Goal: Task Accomplishment & Management: Use online tool/utility

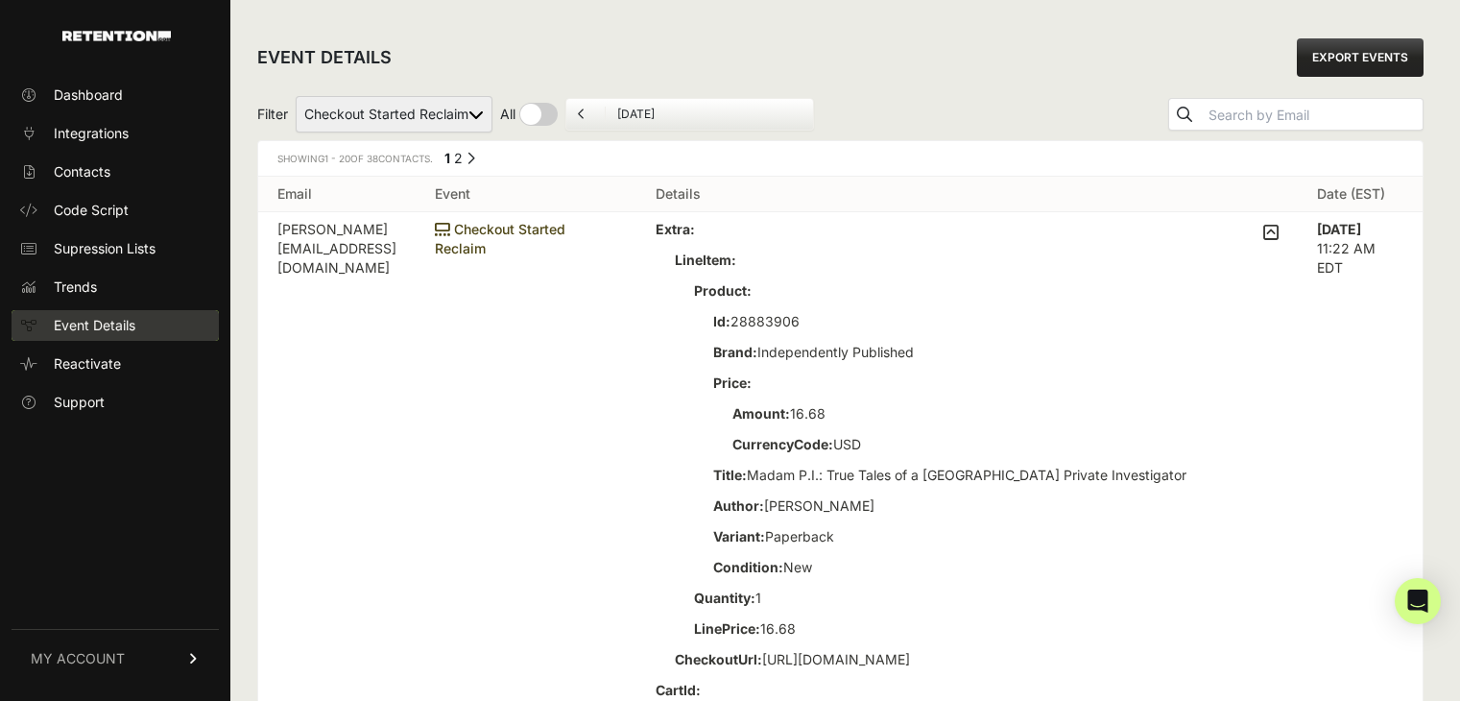
scroll to position [96, 0]
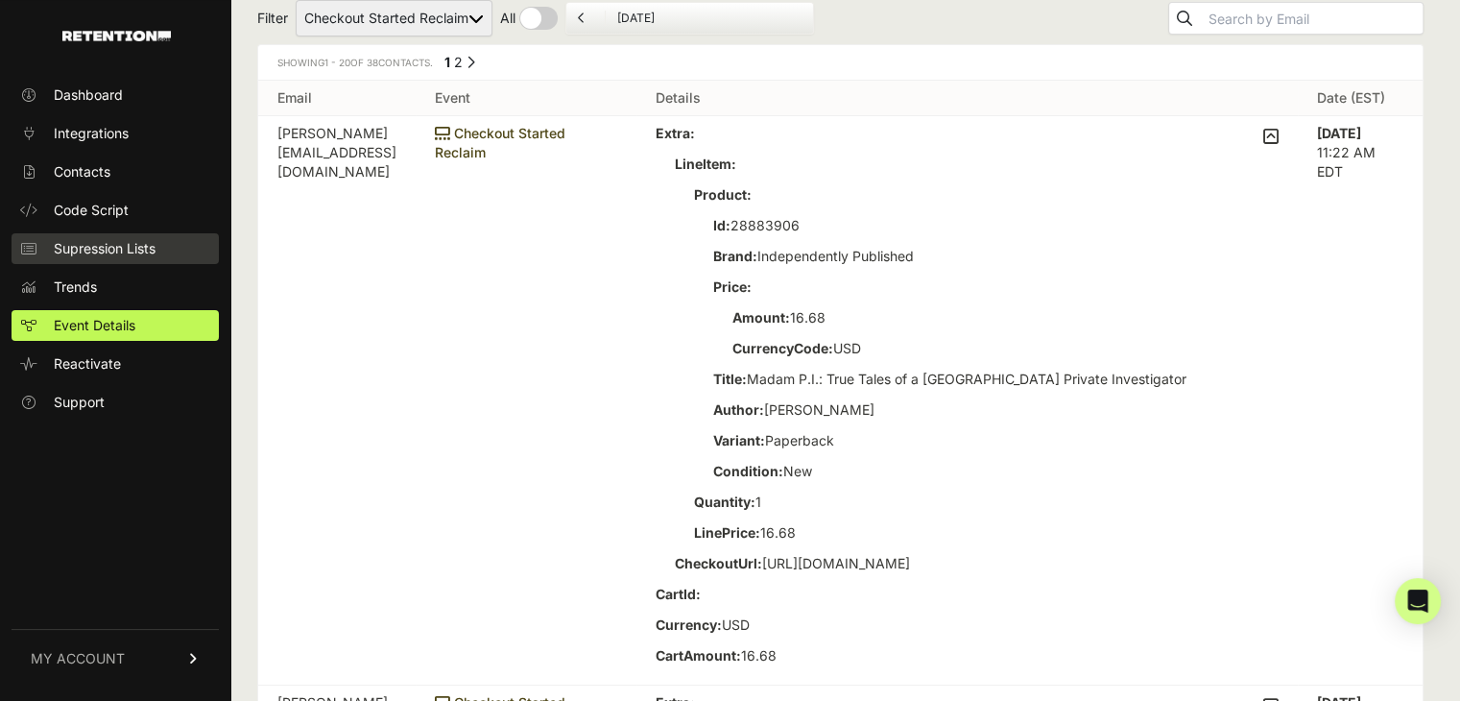
click at [105, 252] on span "Supression Lists" at bounding box center [105, 248] width 102 height 19
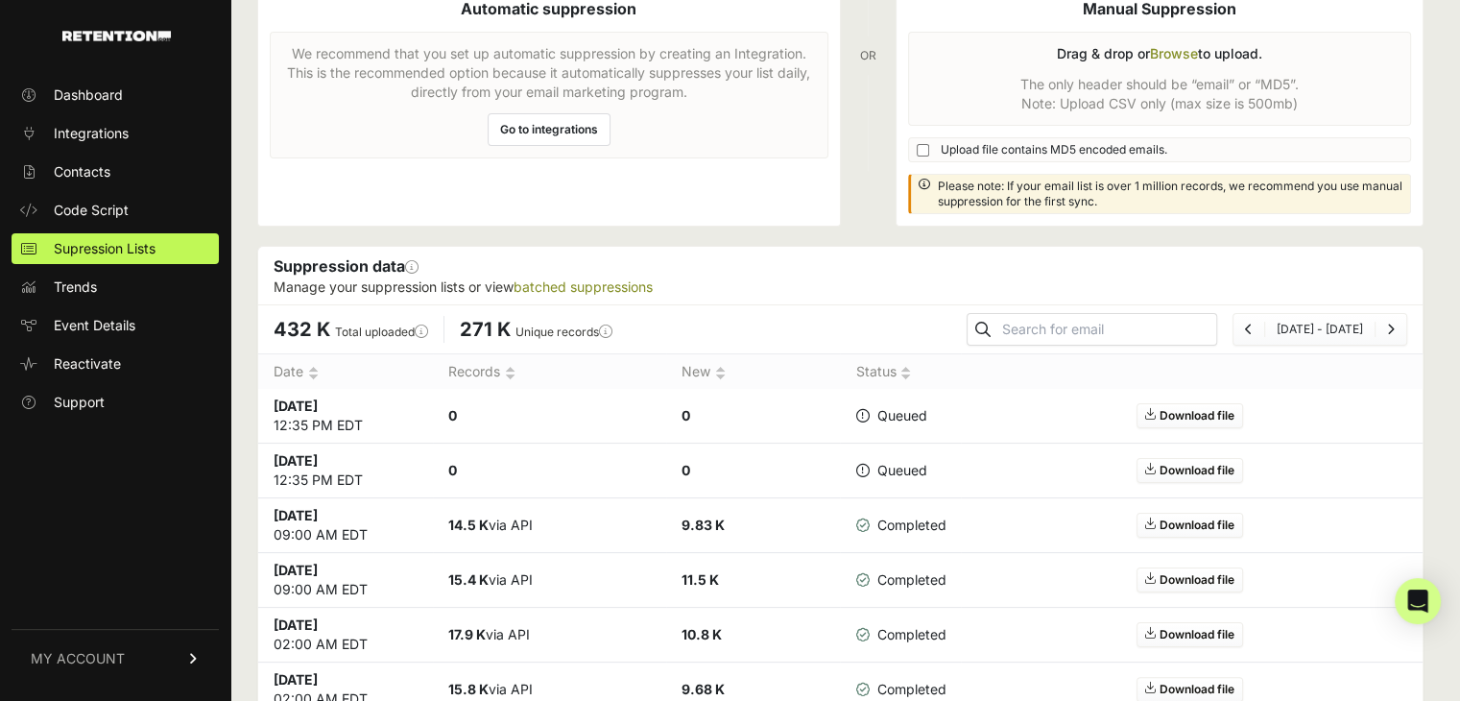
scroll to position [288, 0]
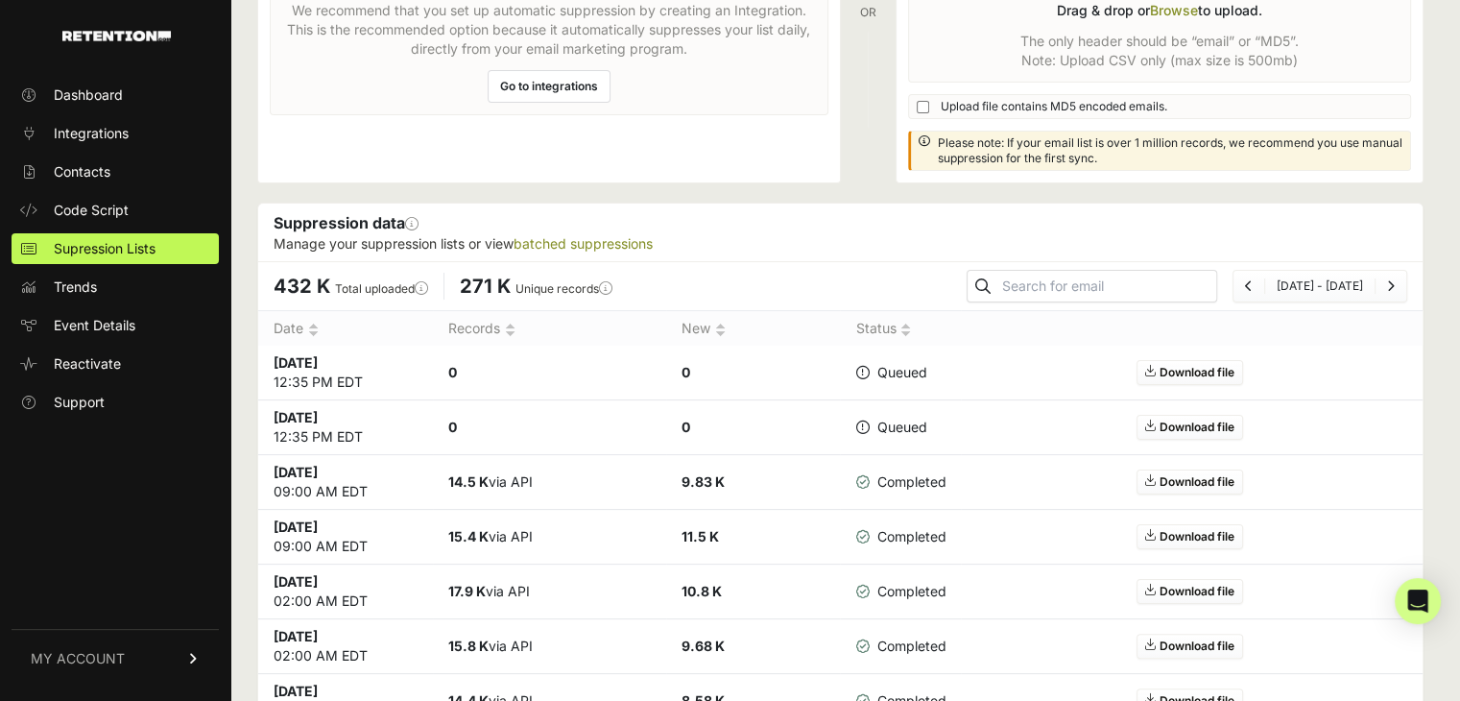
click at [864, 425] on icon at bounding box center [861, 426] width 13 height 13
click at [911, 323] on img at bounding box center [905, 330] width 11 height 14
click at [910, 330] on img at bounding box center [905, 330] width 11 height 14
click at [910, 323] on img at bounding box center [905, 330] width 11 height 14
click at [964, 301] on div "432 K Total uploaded This number reflects the total number of emails uploaded t…" at bounding box center [840, 285] width 1164 height 49
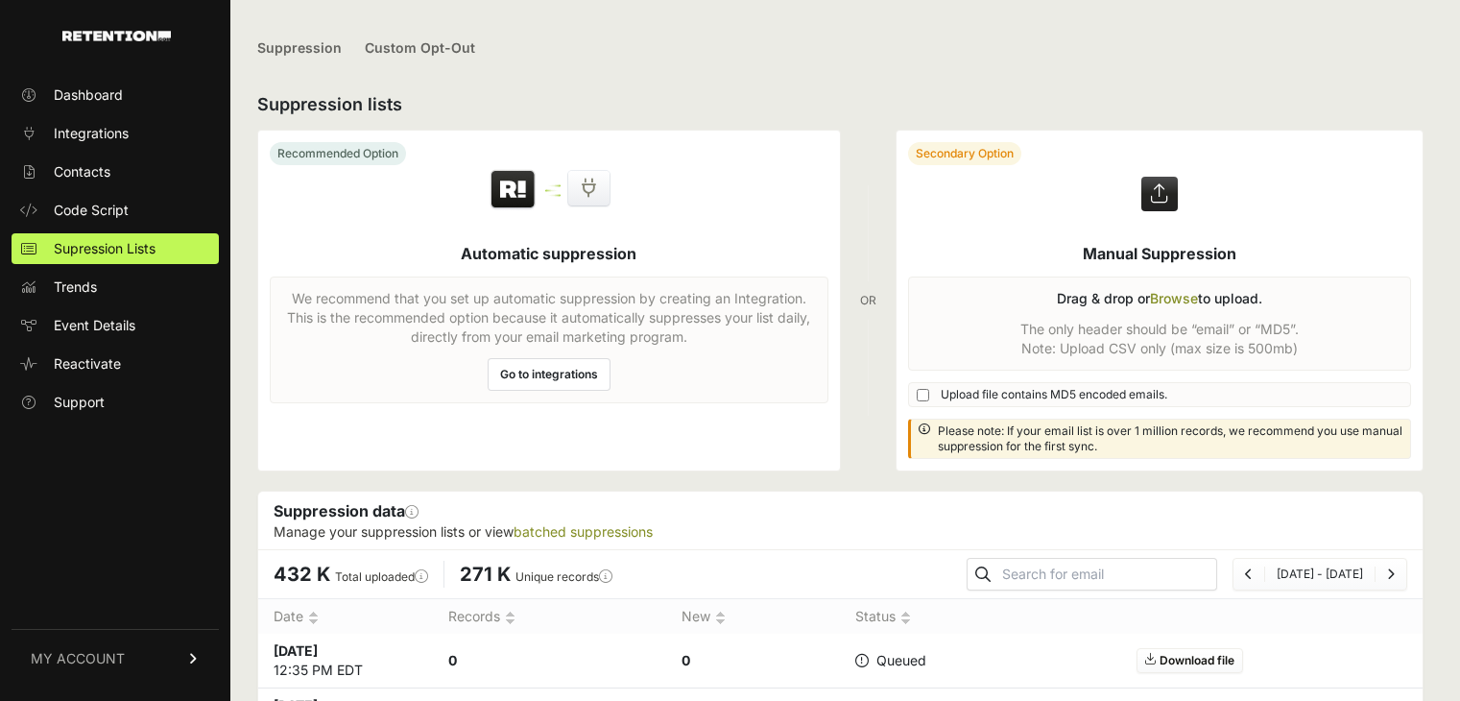
scroll to position [288, 0]
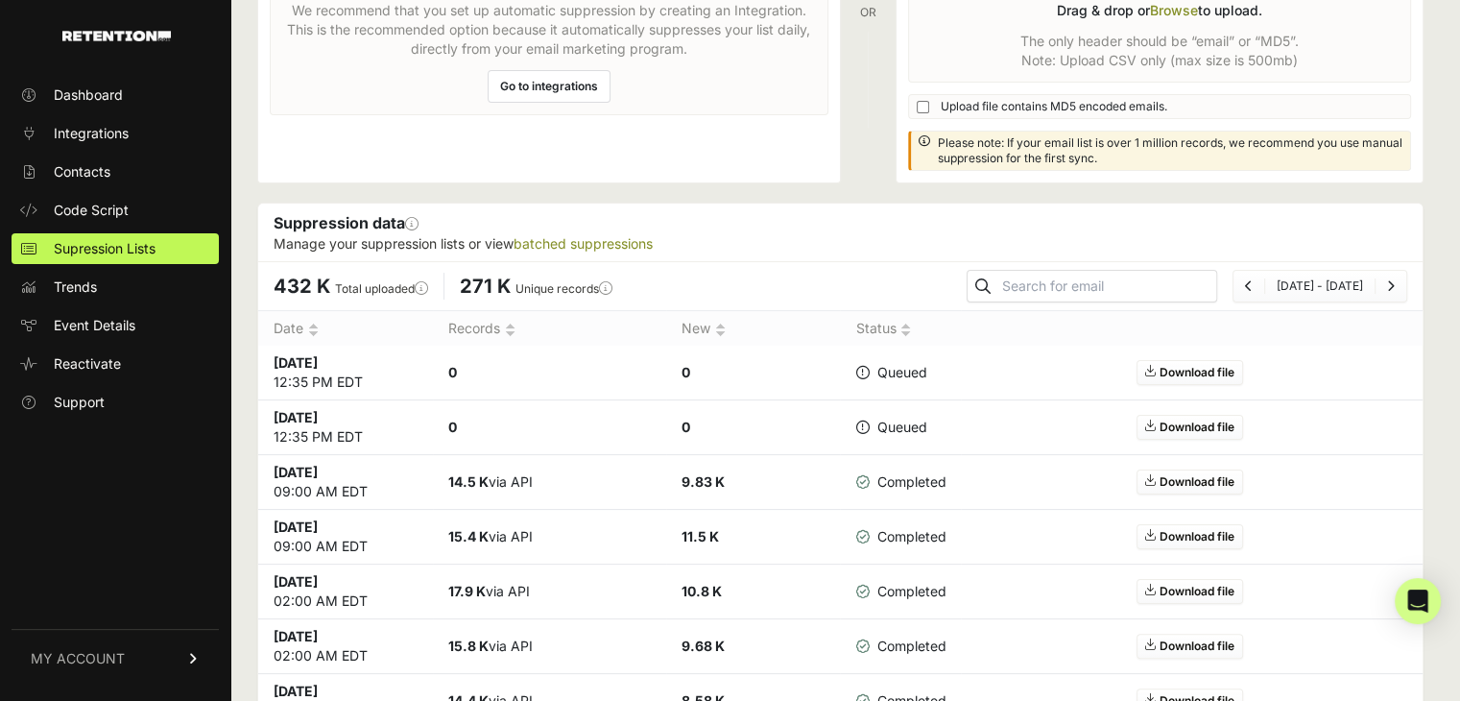
click at [1156, 373] on icon at bounding box center [1150, 372] width 11 height 15
click at [1208, 486] on link "Download file" at bounding box center [1189, 481] width 107 height 25
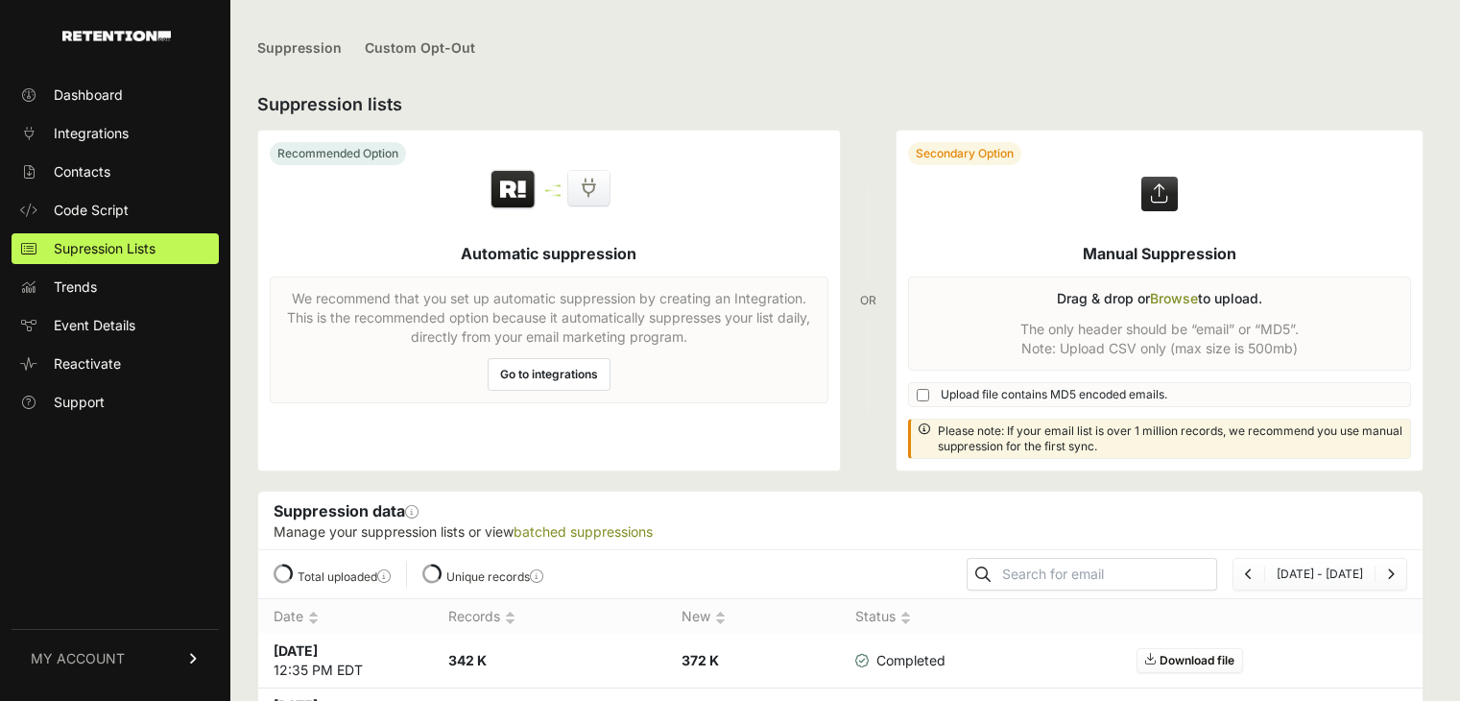
scroll to position [288, 0]
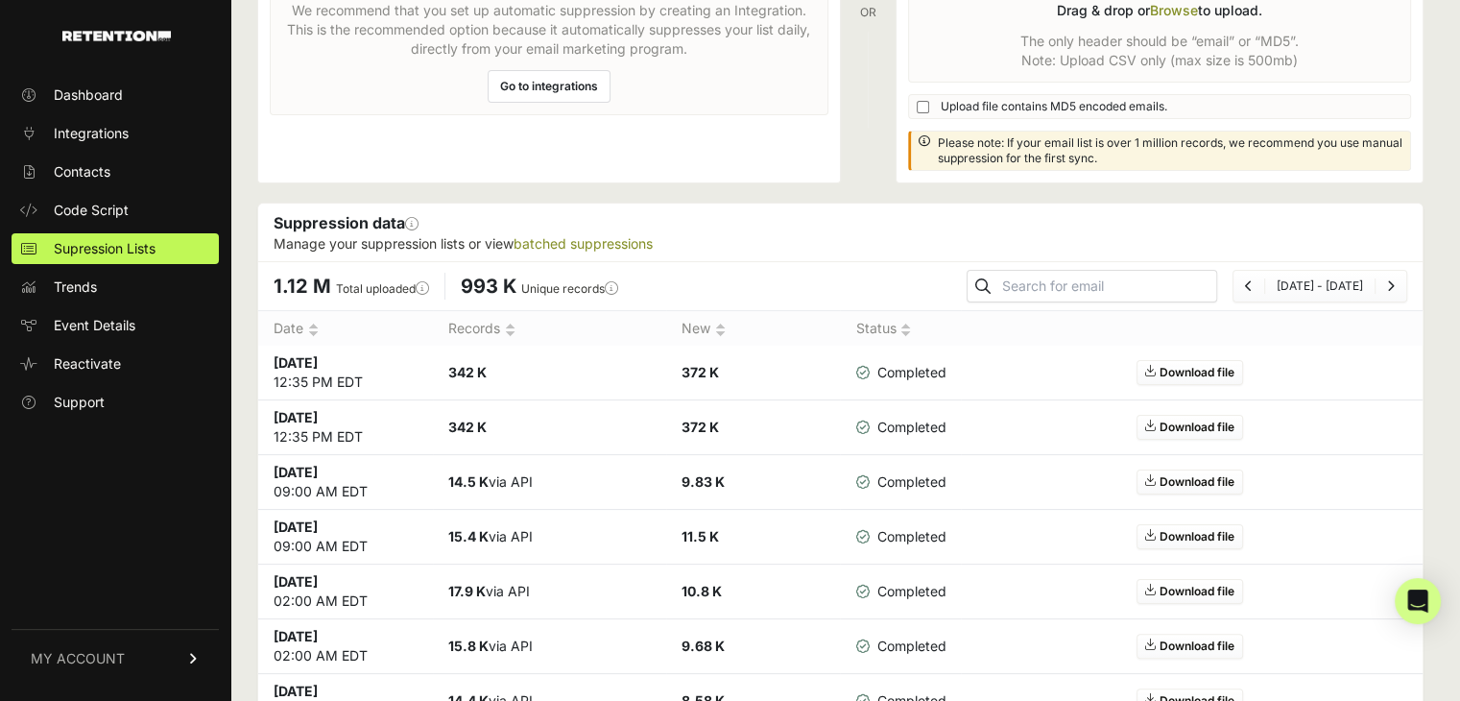
click at [1187, 370] on link "Download file" at bounding box center [1189, 372] width 107 height 25
click at [1186, 425] on link "Download file" at bounding box center [1189, 427] width 107 height 25
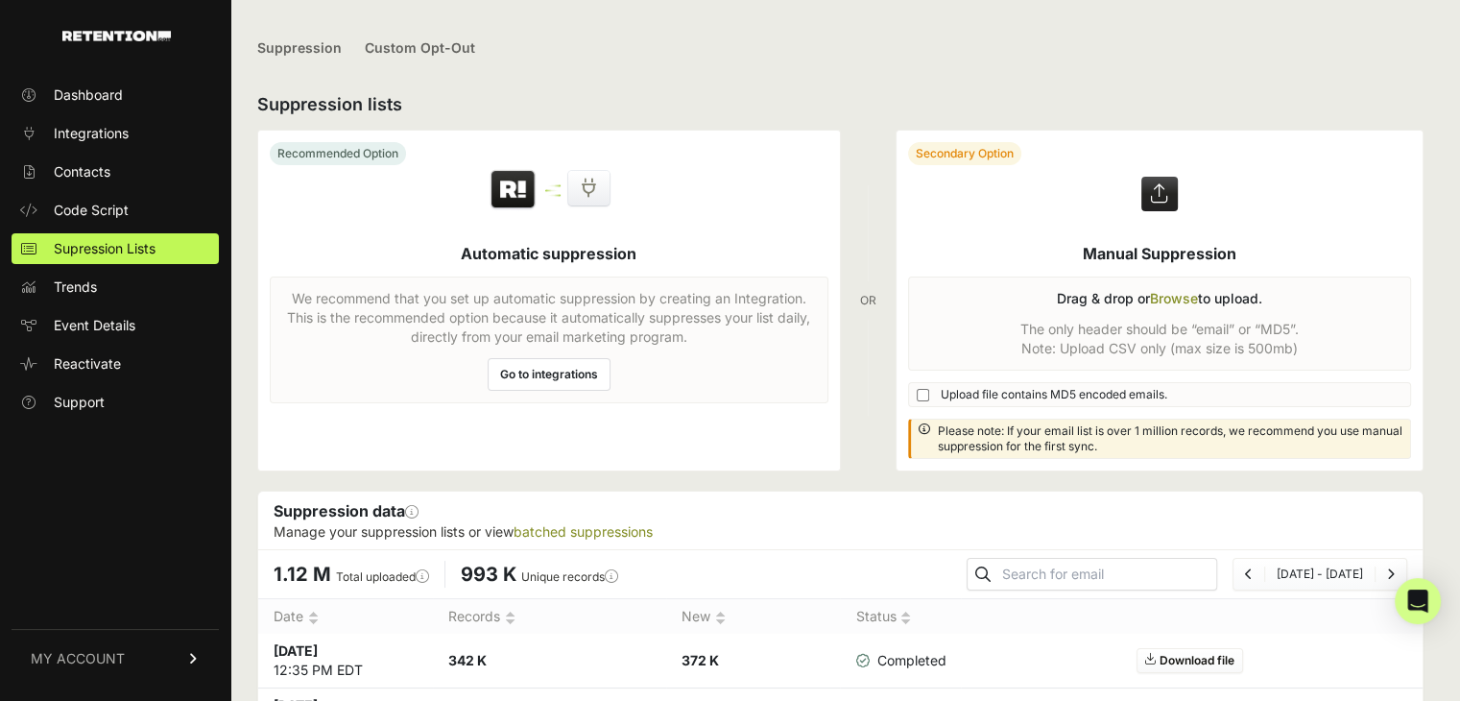
click at [1177, 298] on label at bounding box center [1159, 301] width 527 height 340
click at [0, 0] on input "file" at bounding box center [0, 0] width 0 height 0
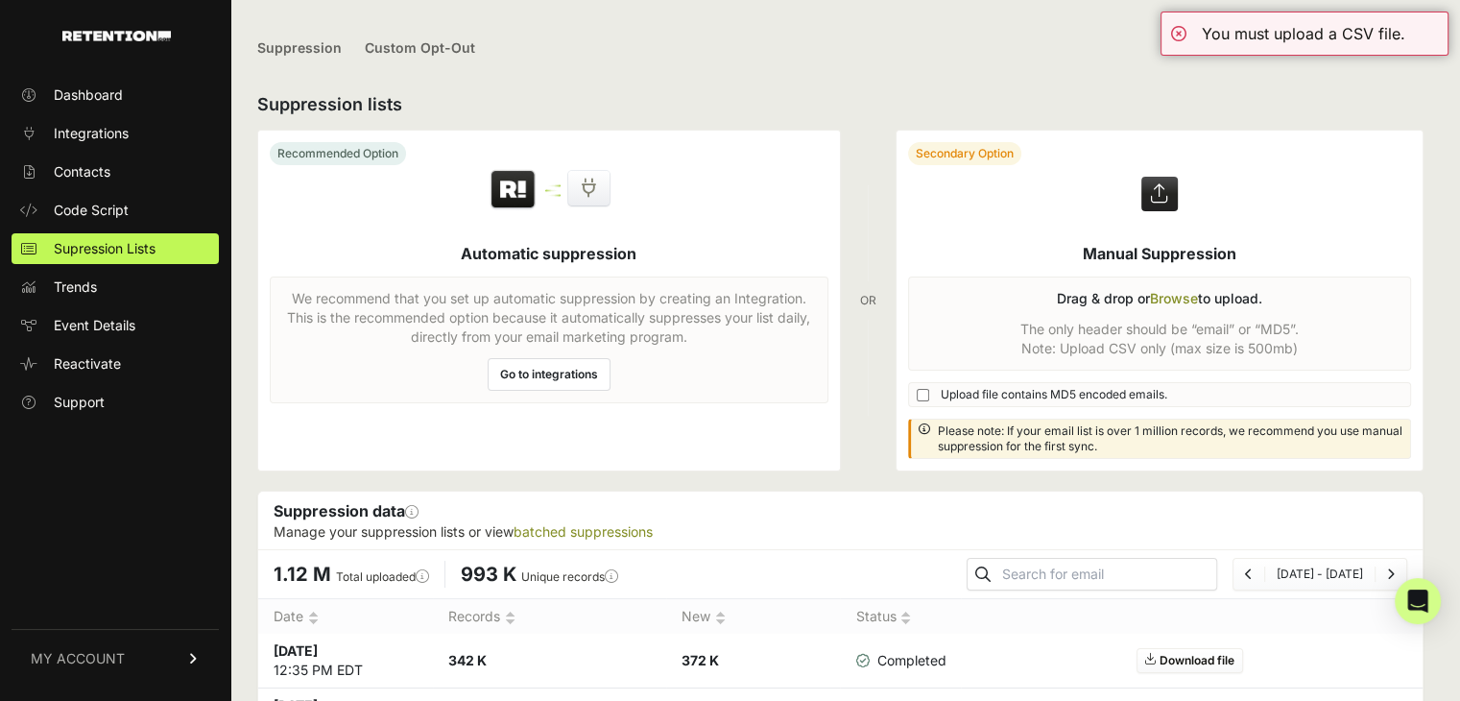
click at [1171, 307] on label at bounding box center [1159, 301] width 527 height 340
click at [0, 0] on input "file" at bounding box center [0, 0] width 0 height 0
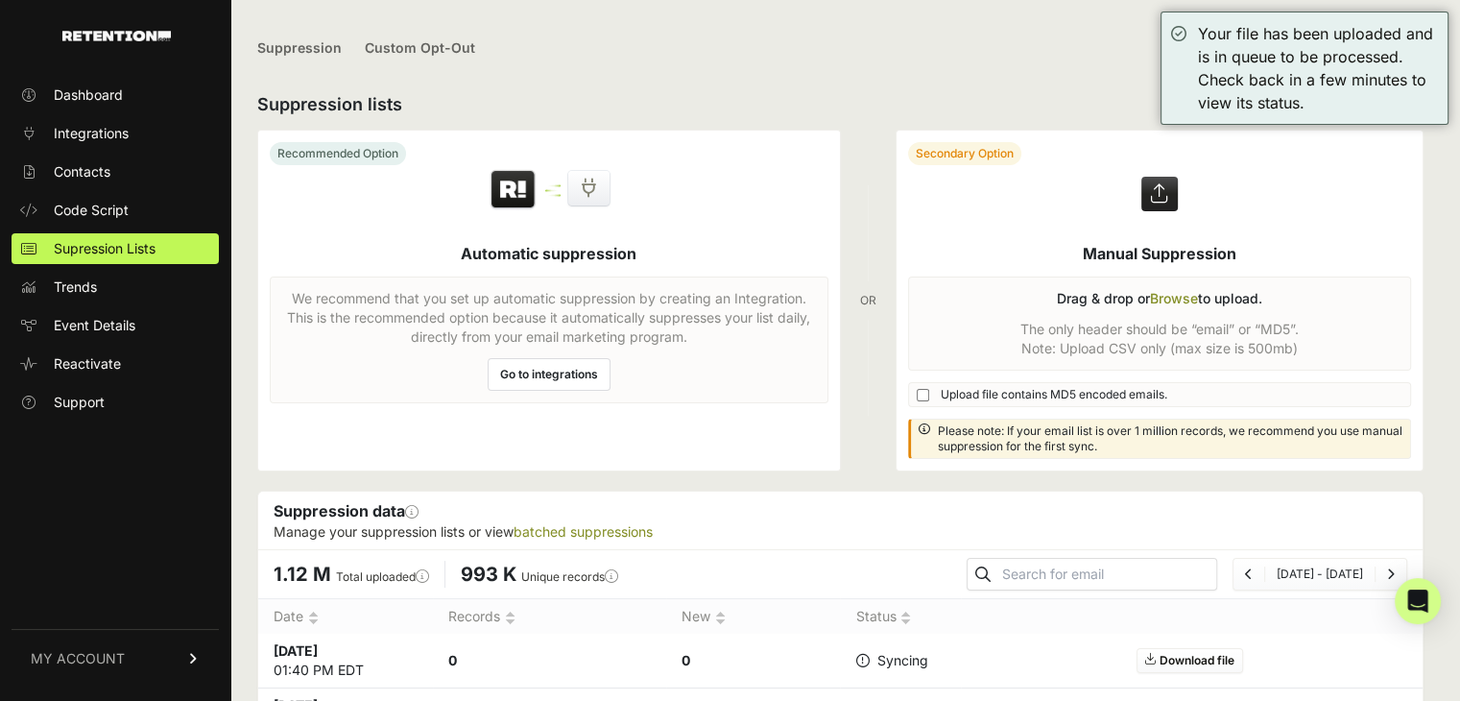
click at [1176, 299] on label at bounding box center [1159, 301] width 527 height 340
click at [0, 0] on input "file" at bounding box center [0, 0] width 0 height 0
click at [1194, 293] on label at bounding box center [1159, 301] width 527 height 340
click at [0, 0] on input "file" at bounding box center [0, 0] width 0 height 0
click at [1186, 293] on label at bounding box center [1159, 301] width 527 height 340
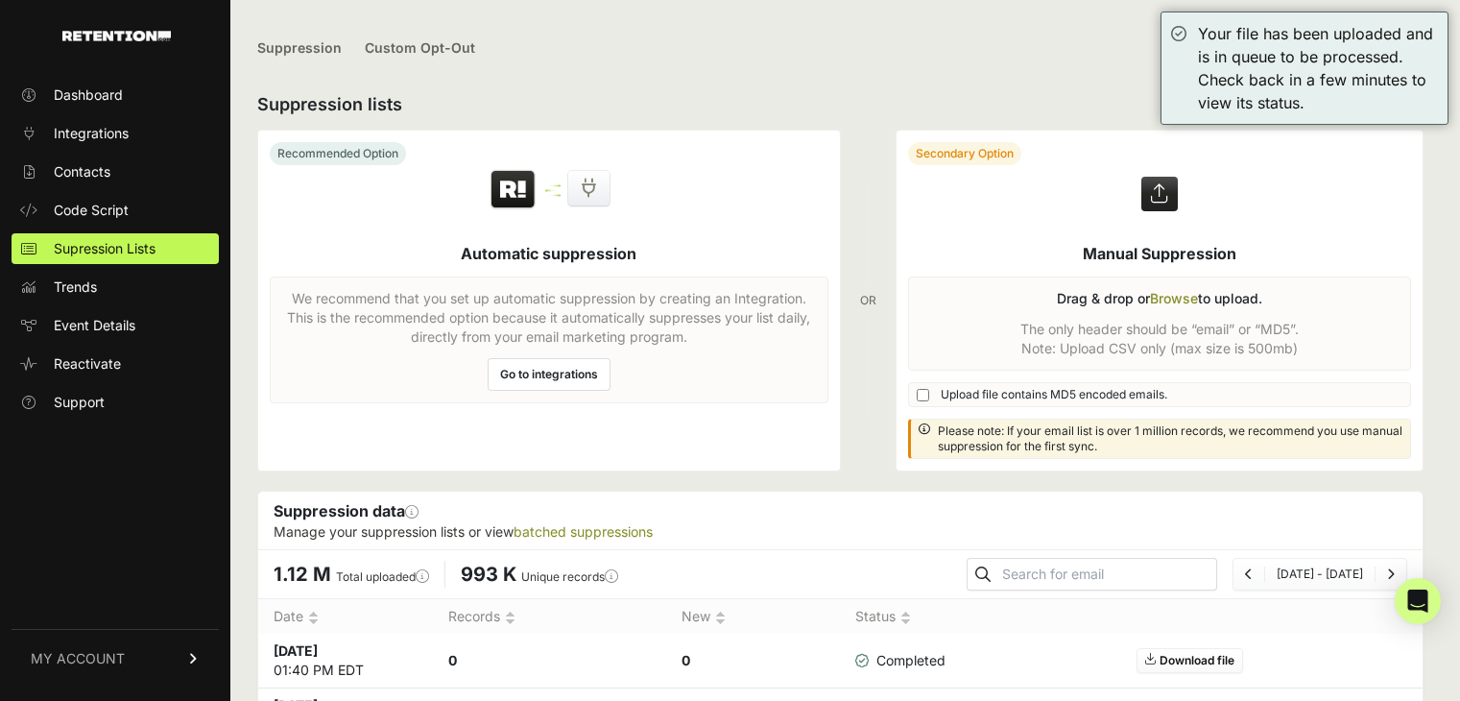
click at [0, 0] on input "file" at bounding box center [0, 0] width 0 height 0
click at [1175, 297] on label at bounding box center [1159, 301] width 527 height 340
click at [0, 0] on input "file" at bounding box center [0, 0] width 0 height 0
click at [1179, 298] on label at bounding box center [1159, 301] width 527 height 340
click at [0, 0] on input "file" at bounding box center [0, 0] width 0 height 0
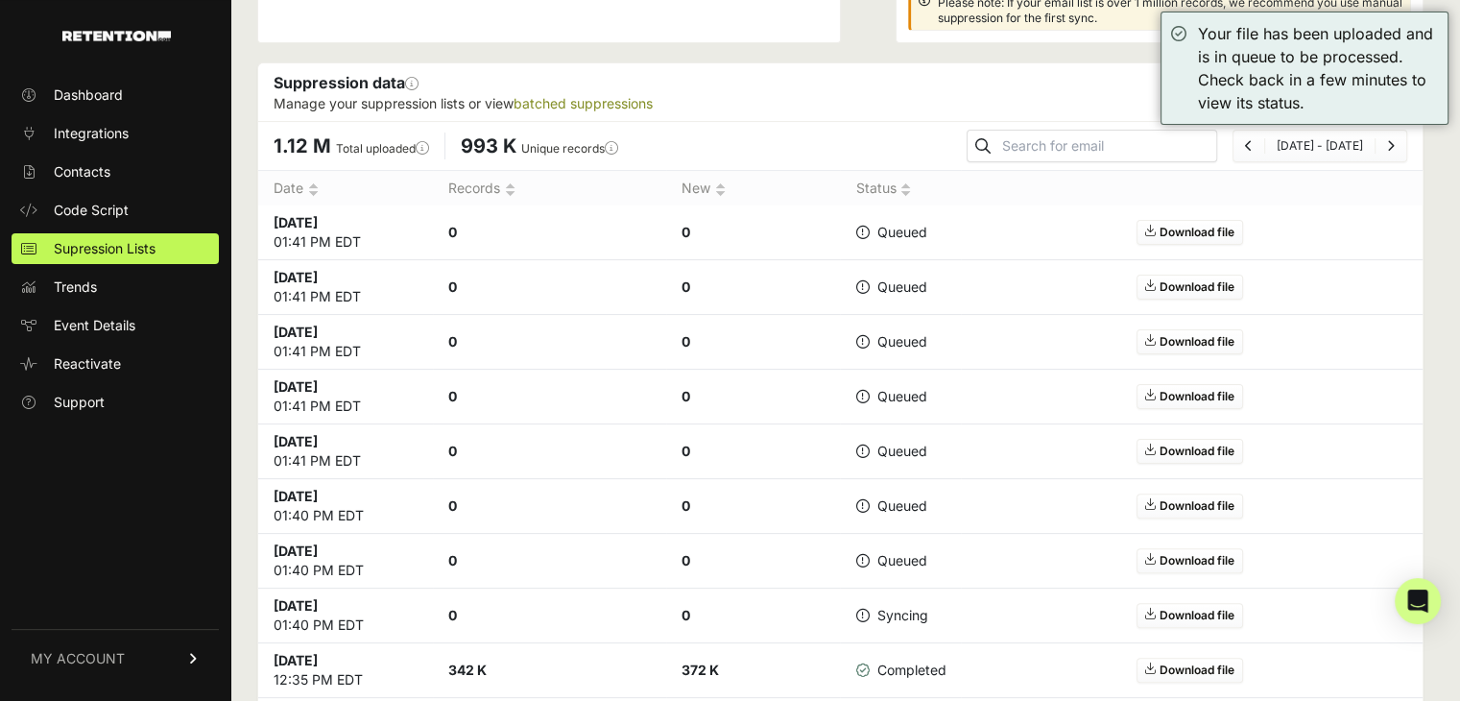
scroll to position [480, 0]
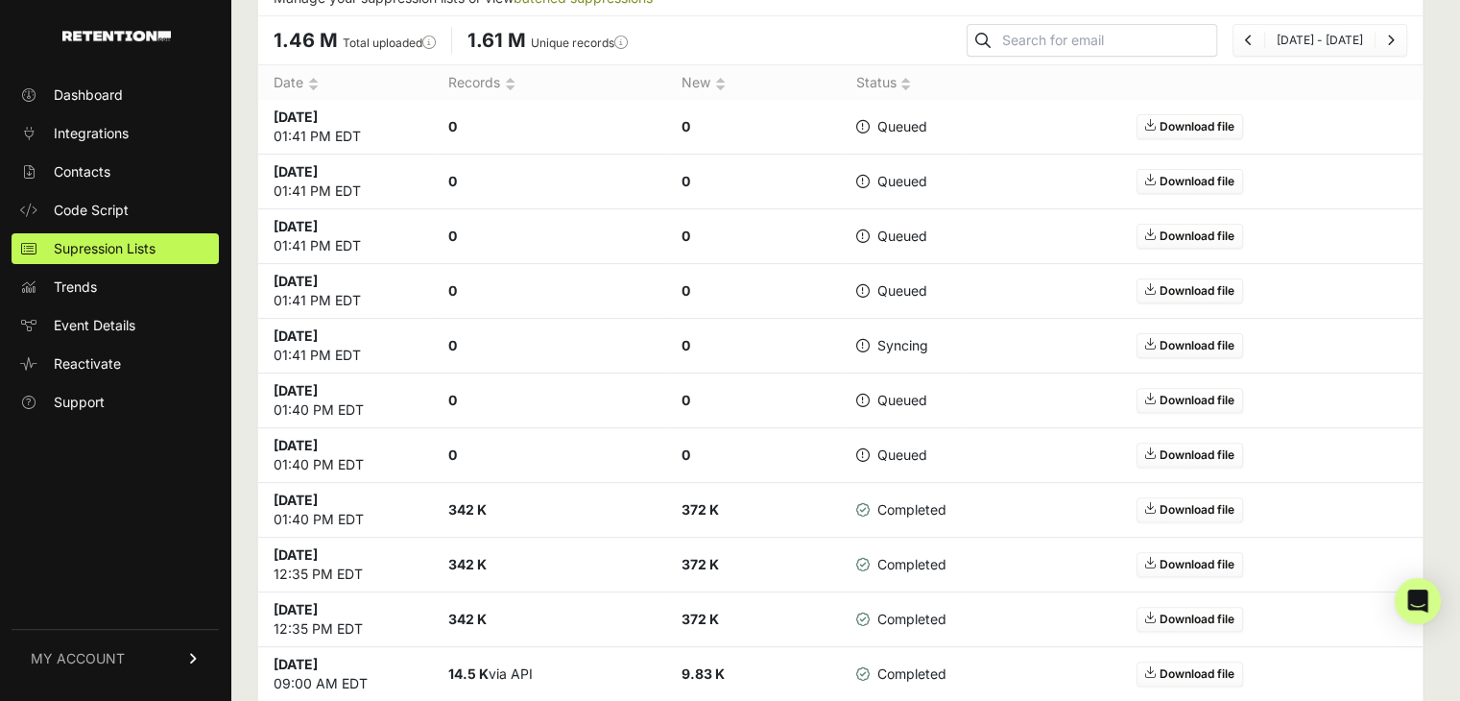
scroll to position [576, 0]
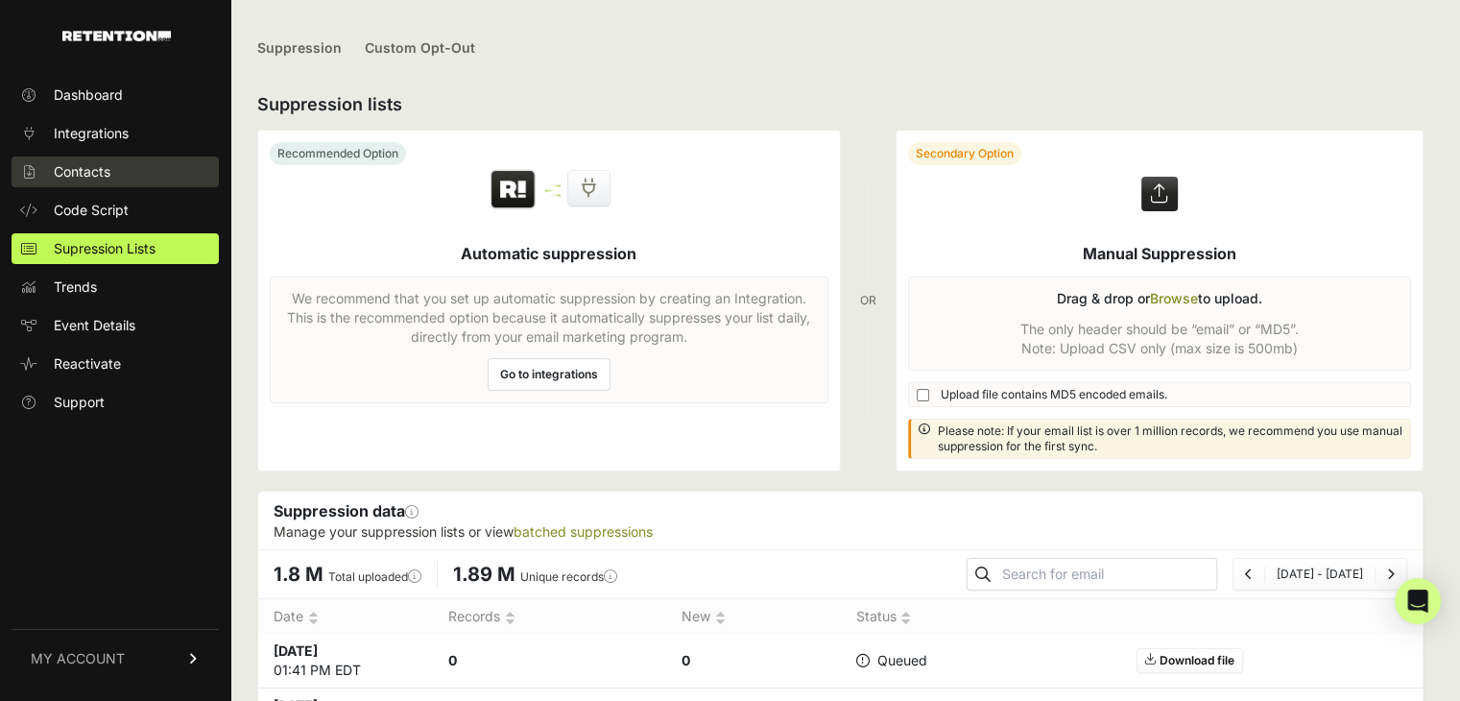
click at [92, 175] on span "Contacts" at bounding box center [82, 171] width 57 height 19
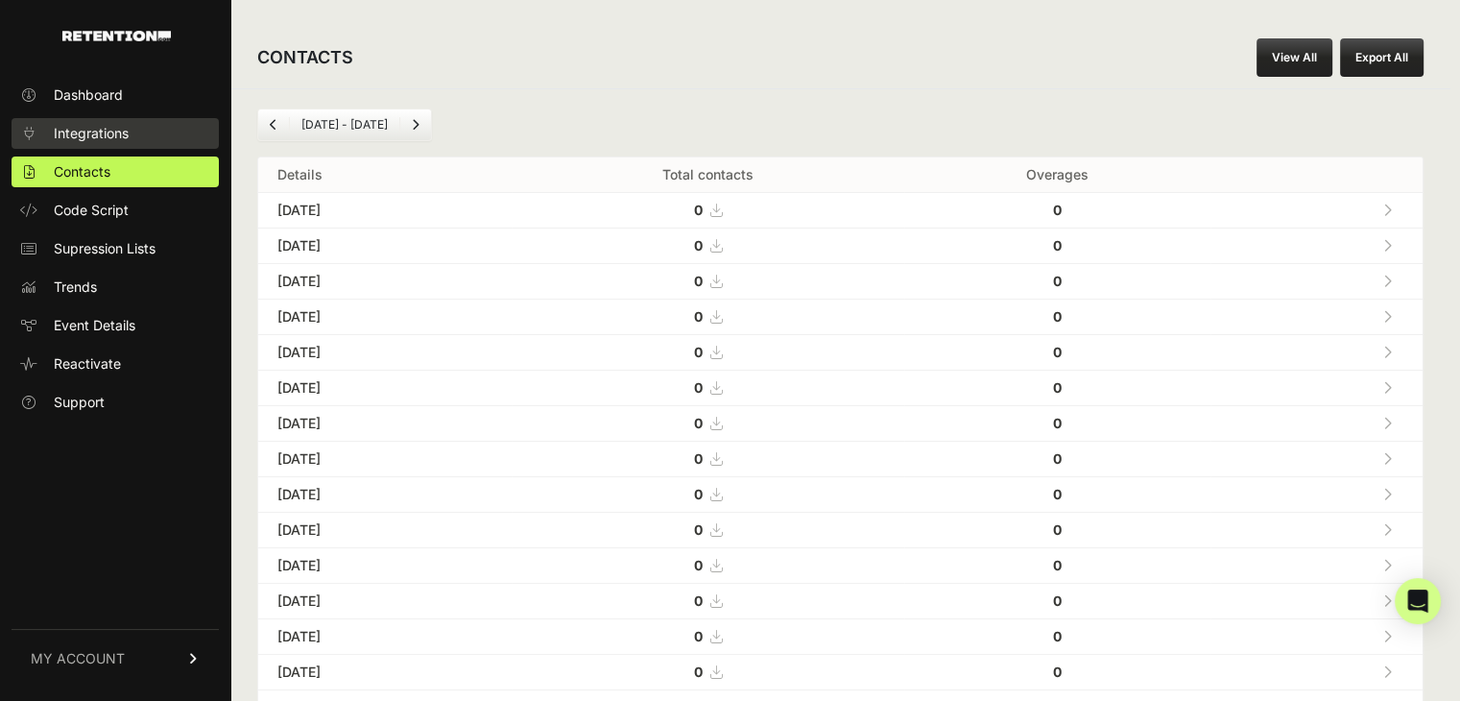
click at [136, 139] on link "Integrations" at bounding box center [115, 133] width 207 height 31
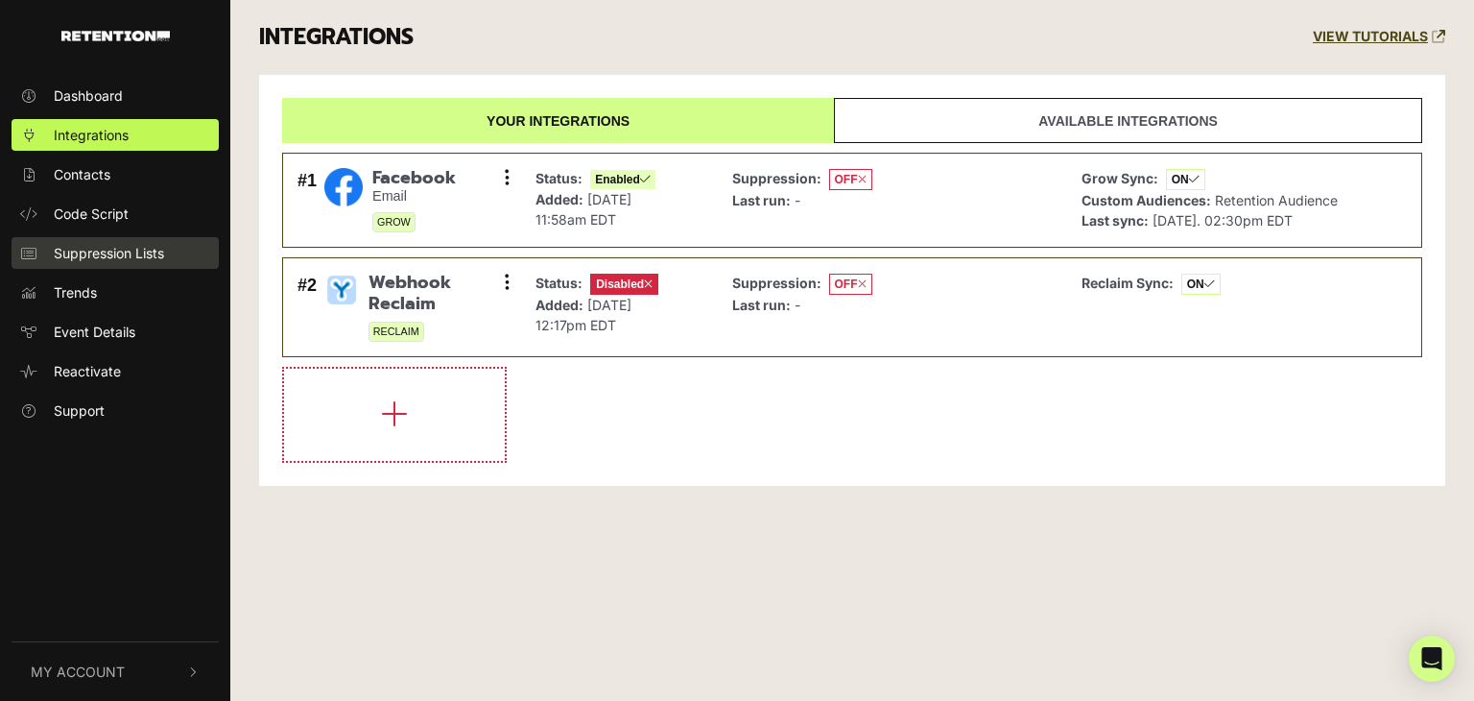
click at [126, 251] on span "Suppression Lists" at bounding box center [109, 253] width 110 height 20
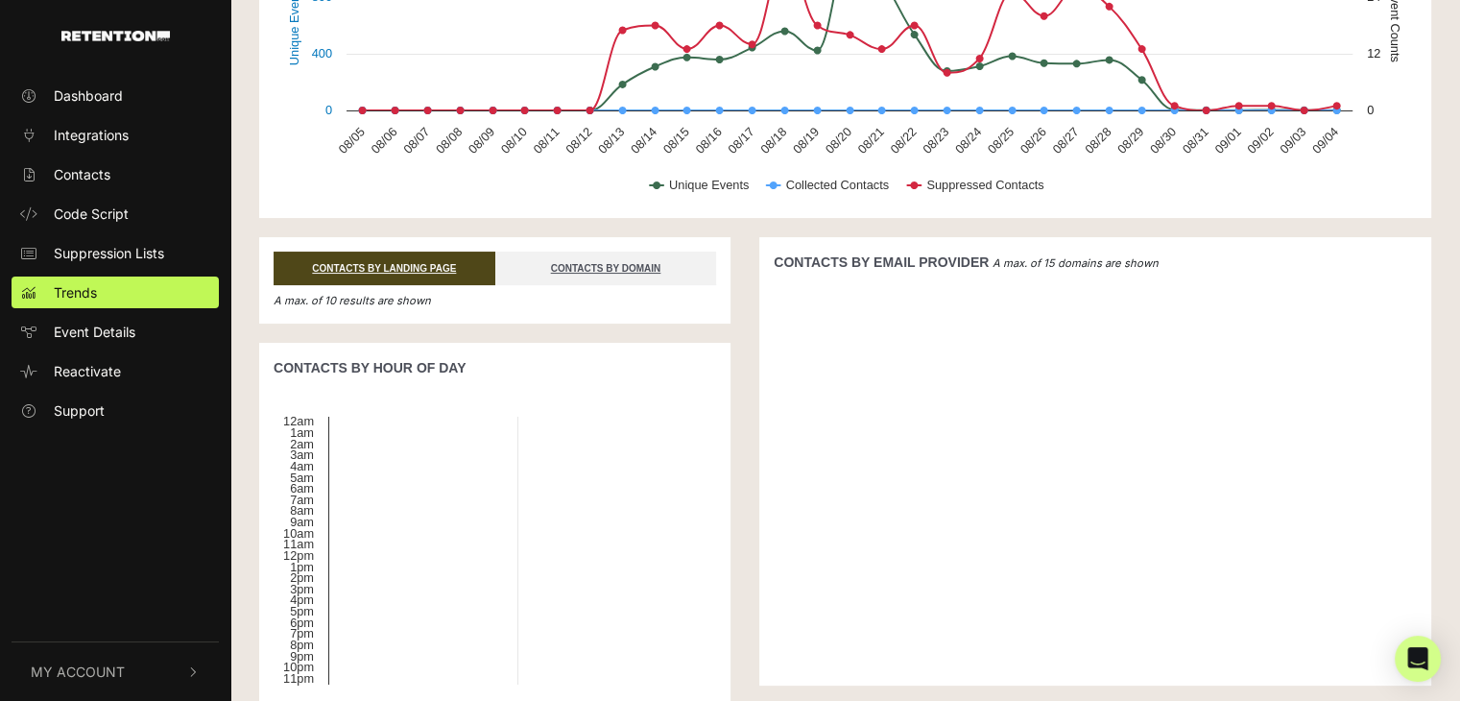
scroll to position [192, 0]
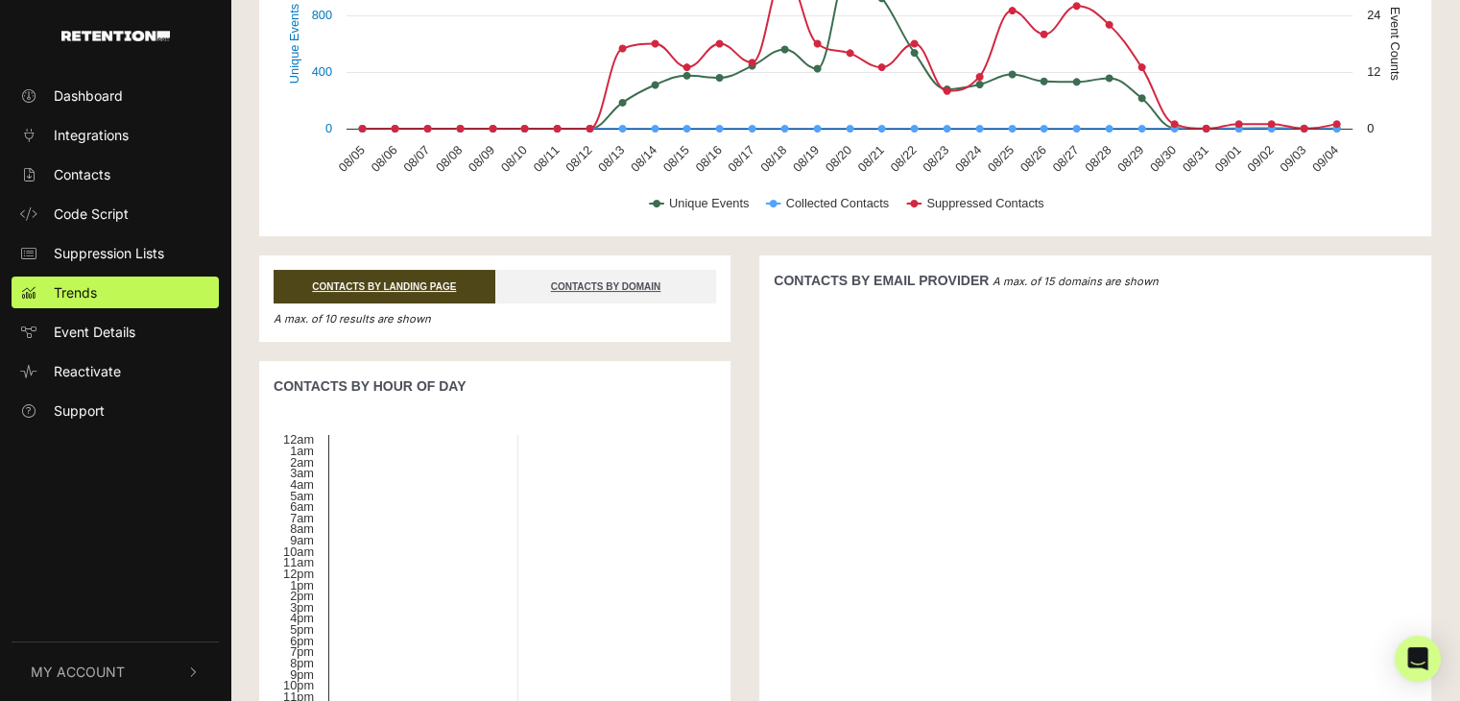
click at [103, 314] on ul "Dashboard Integrations Contacts Code Script Suppression Lists Trends Event Deta…" at bounding box center [115, 253] width 230 height 347
click at [99, 334] on span "Event Details" at bounding box center [95, 332] width 82 height 20
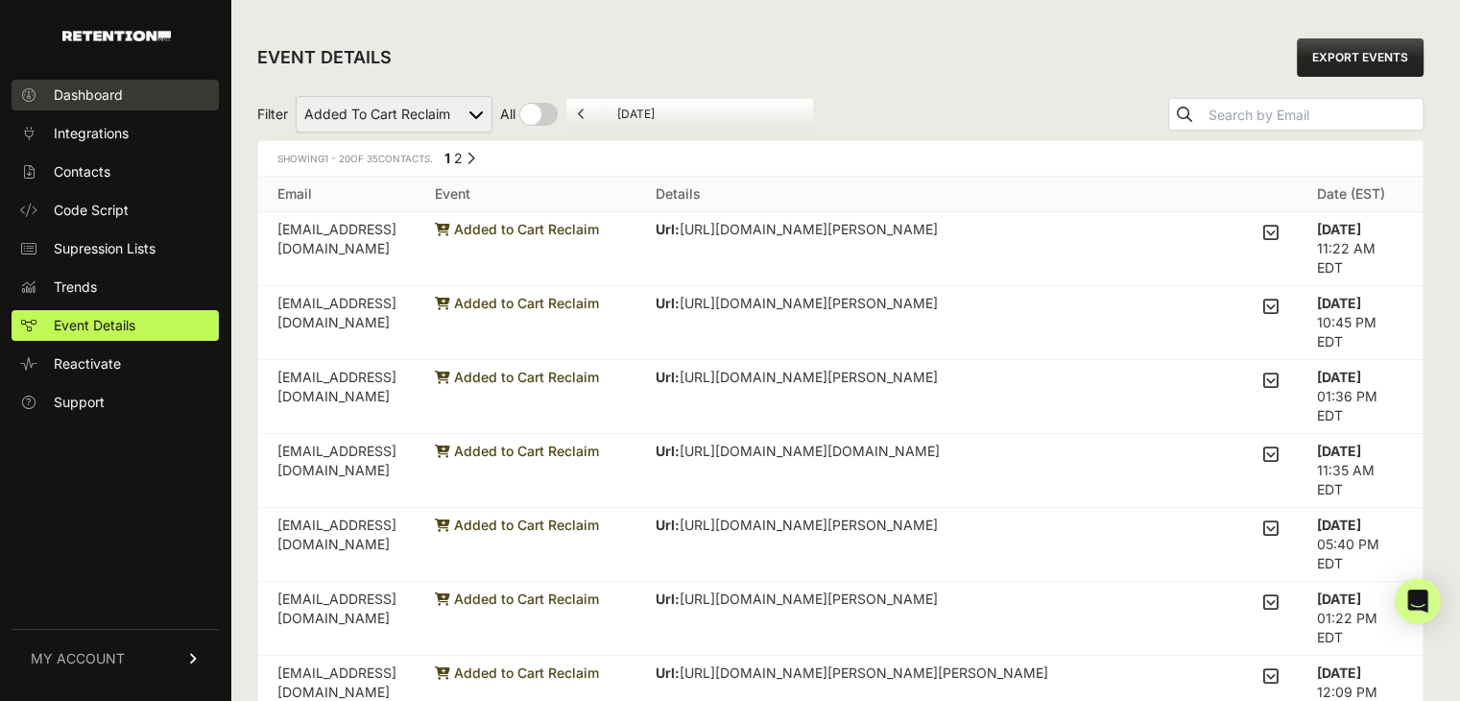
click at [84, 108] on link "Dashboard" at bounding box center [115, 95] width 207 height 31
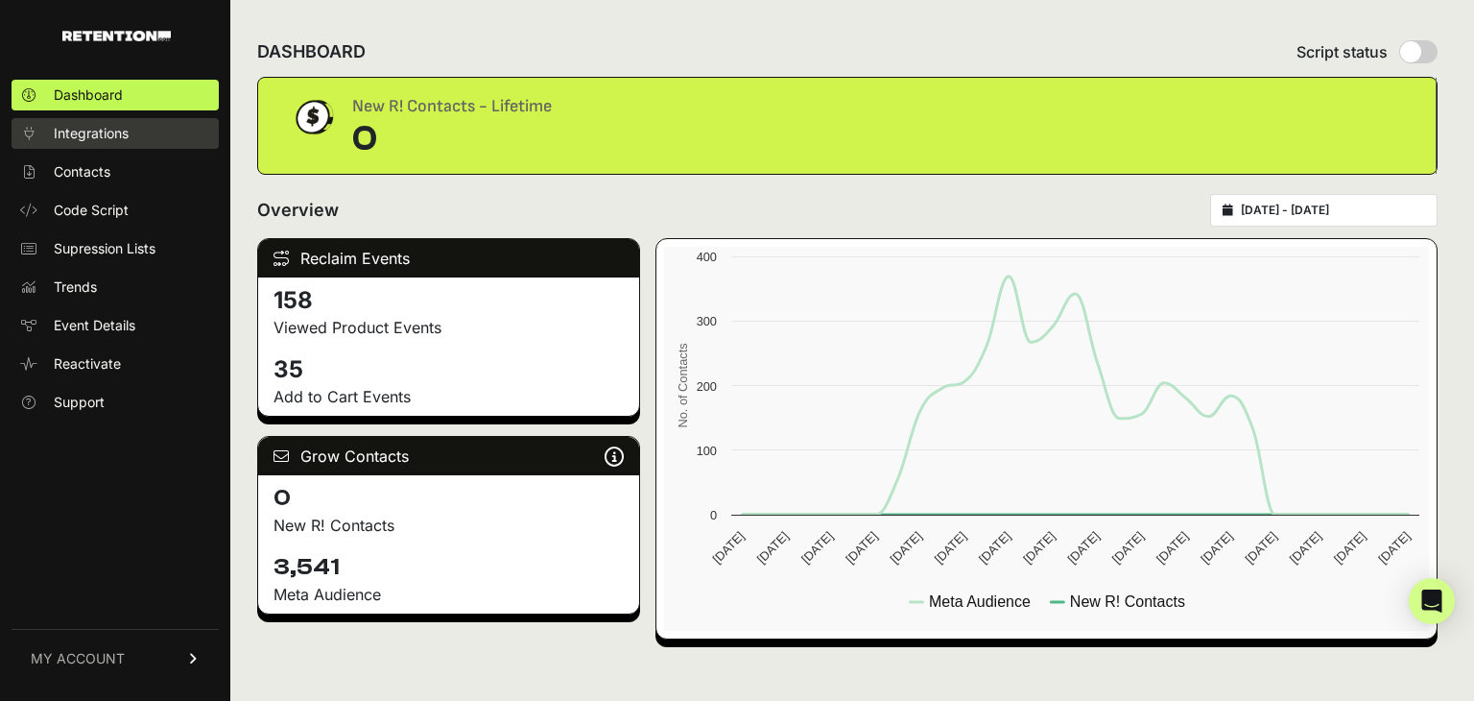
click at [107, 137] on span "Integrations" at bounding box center [91, 133] width 75 height 19
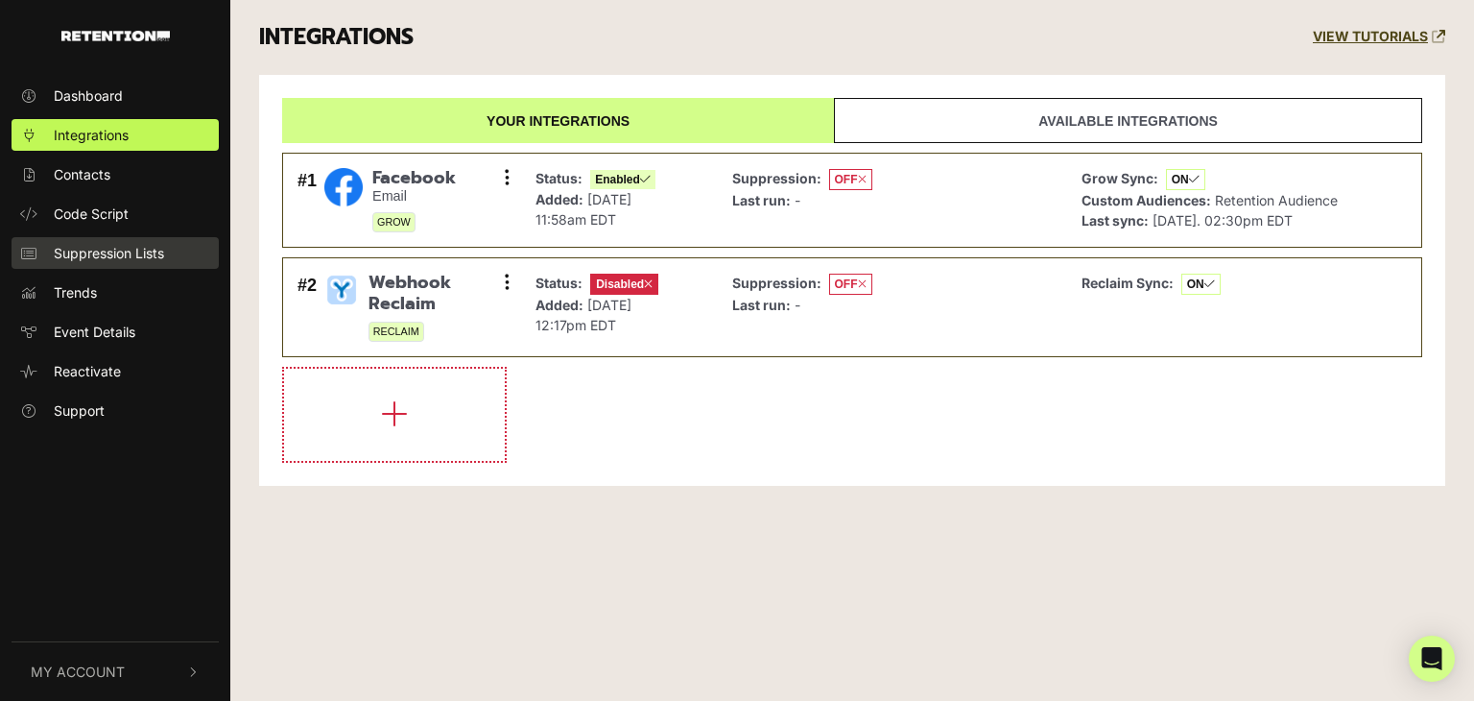
click at [89, 254] on span "Suppression Lists" at bounding box center [109, 253] width 110 height 20
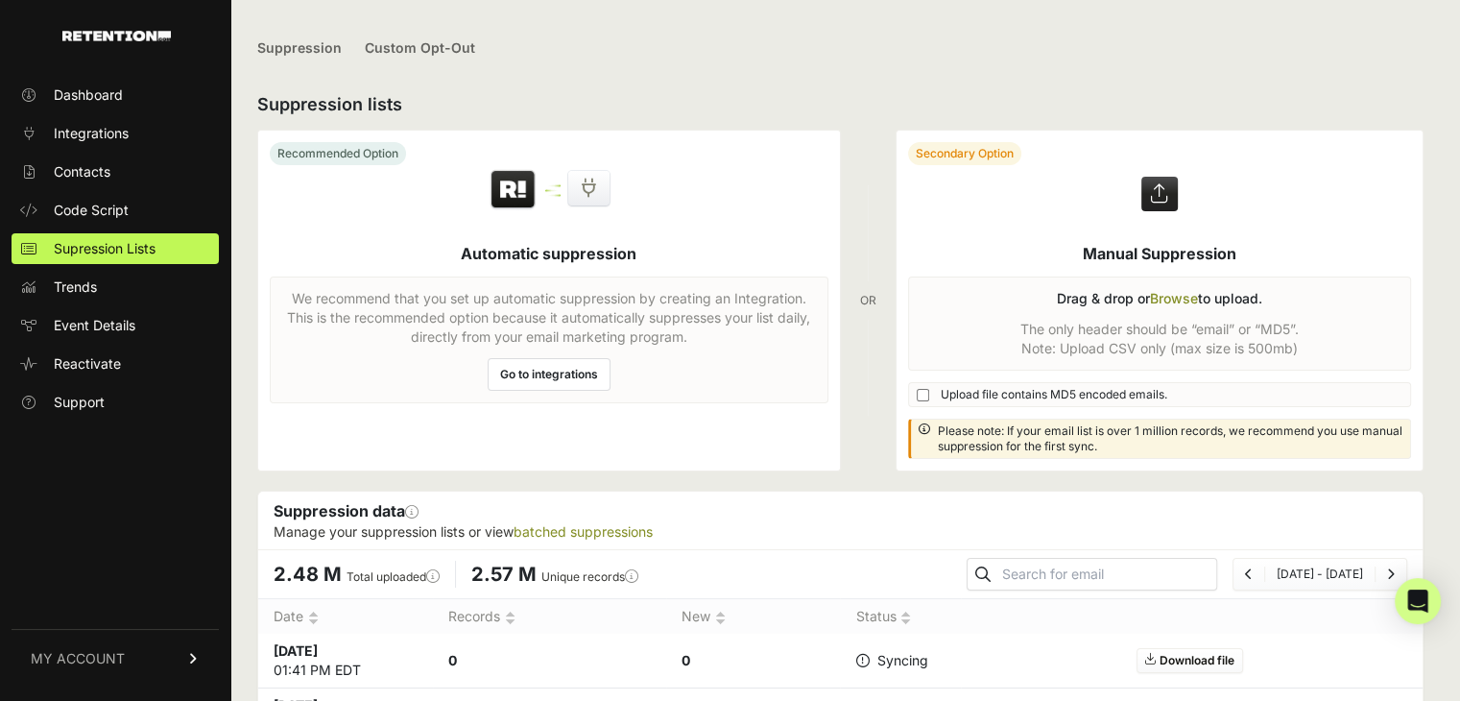
click at [1179, 291] on label at bounding box center [1159, 301] width 527 height 340
click at [0, 0] on input "file" at bounding box center [0, 0] width 0 height 0
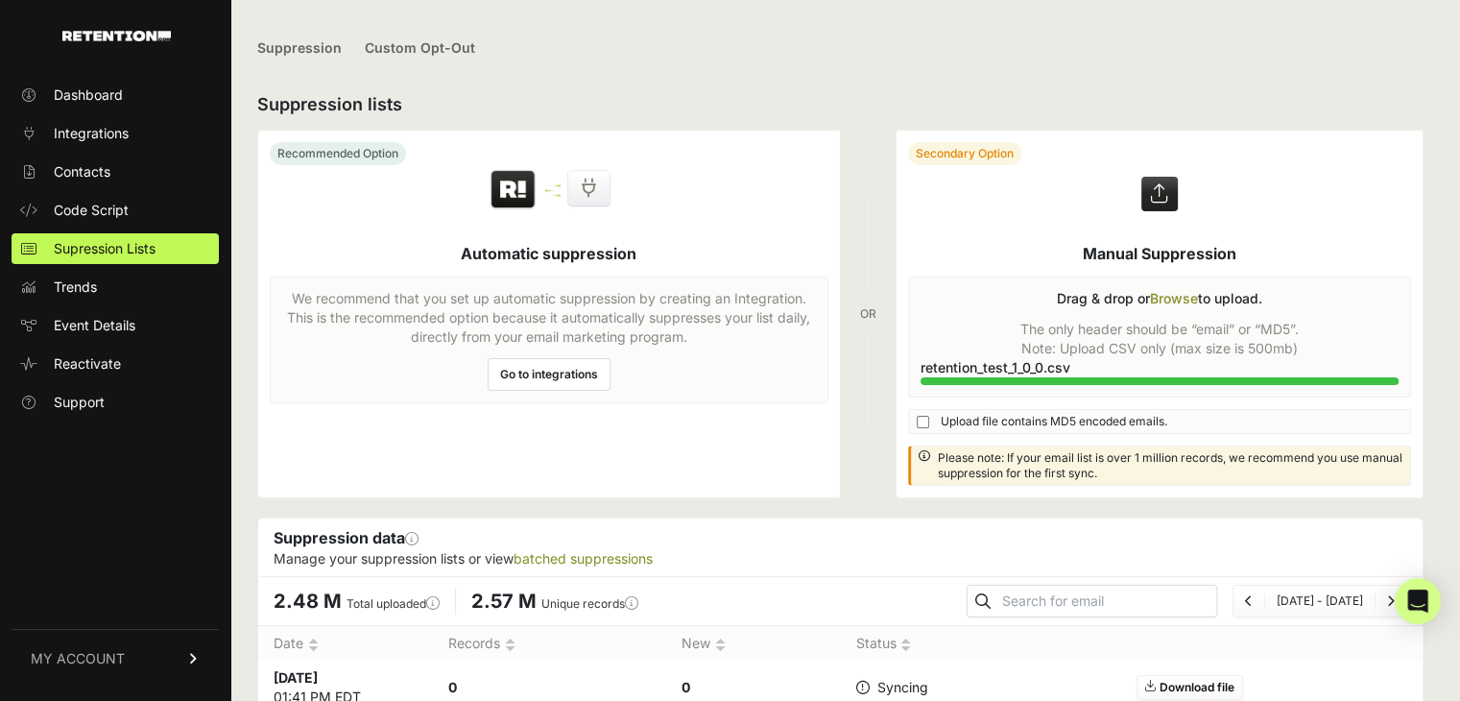
click at [1200, 303] on label at bounding box center [1159, 314] width 527 height 367
click at [0, 0] on input "file" at bounding box center [0, 0] width 0 height 0
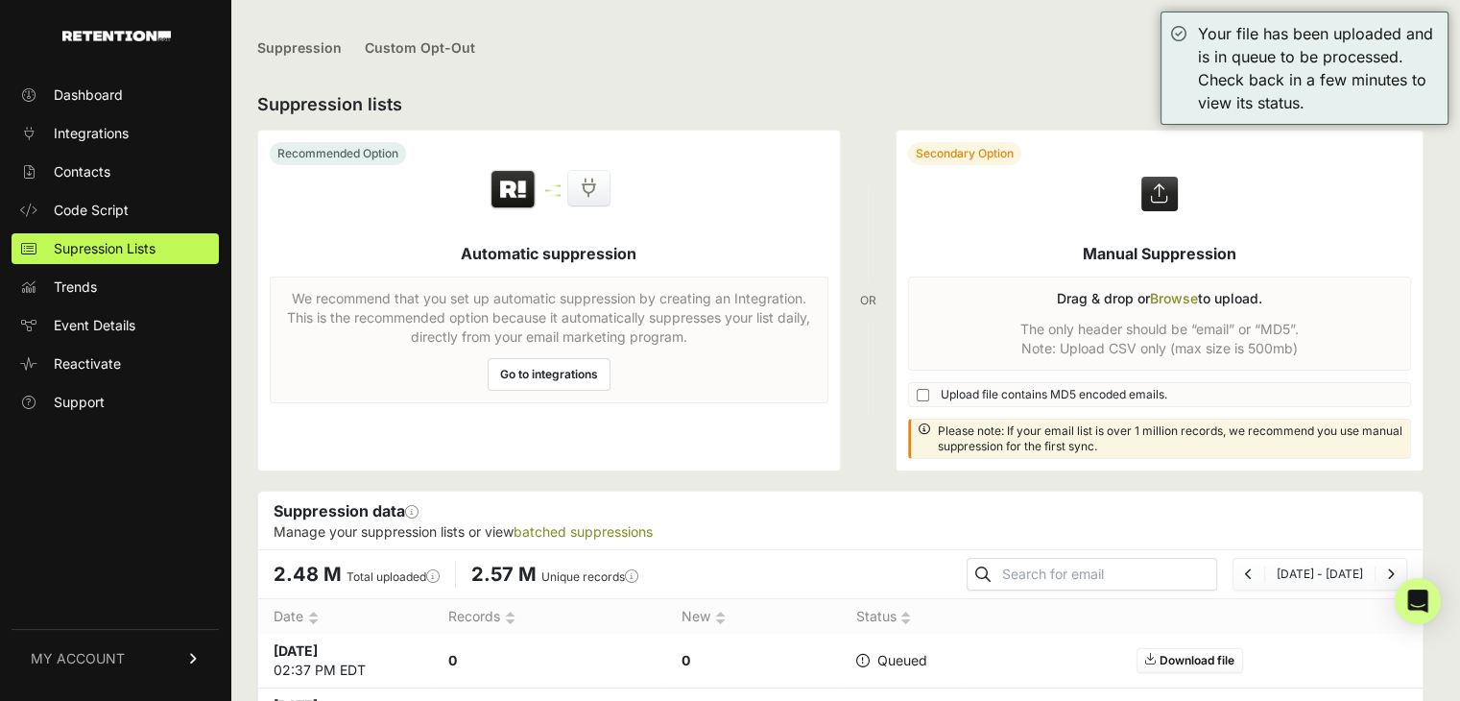
click at [1183, 296] on label at bounding box center [1159, 301] width 527 height 340
click at [0, 0] on input "file" at bounding box center [0, 0] width 0 height 0
click at [1165, 297] on label at bounding box center [1159, 301] width 527 height 340
click at [0, 0] on input "file" at bounding box center [0, 0] width 0 height 0
click at [1167, 298] on label at bounding box center [1159, 301] width 527 height 340
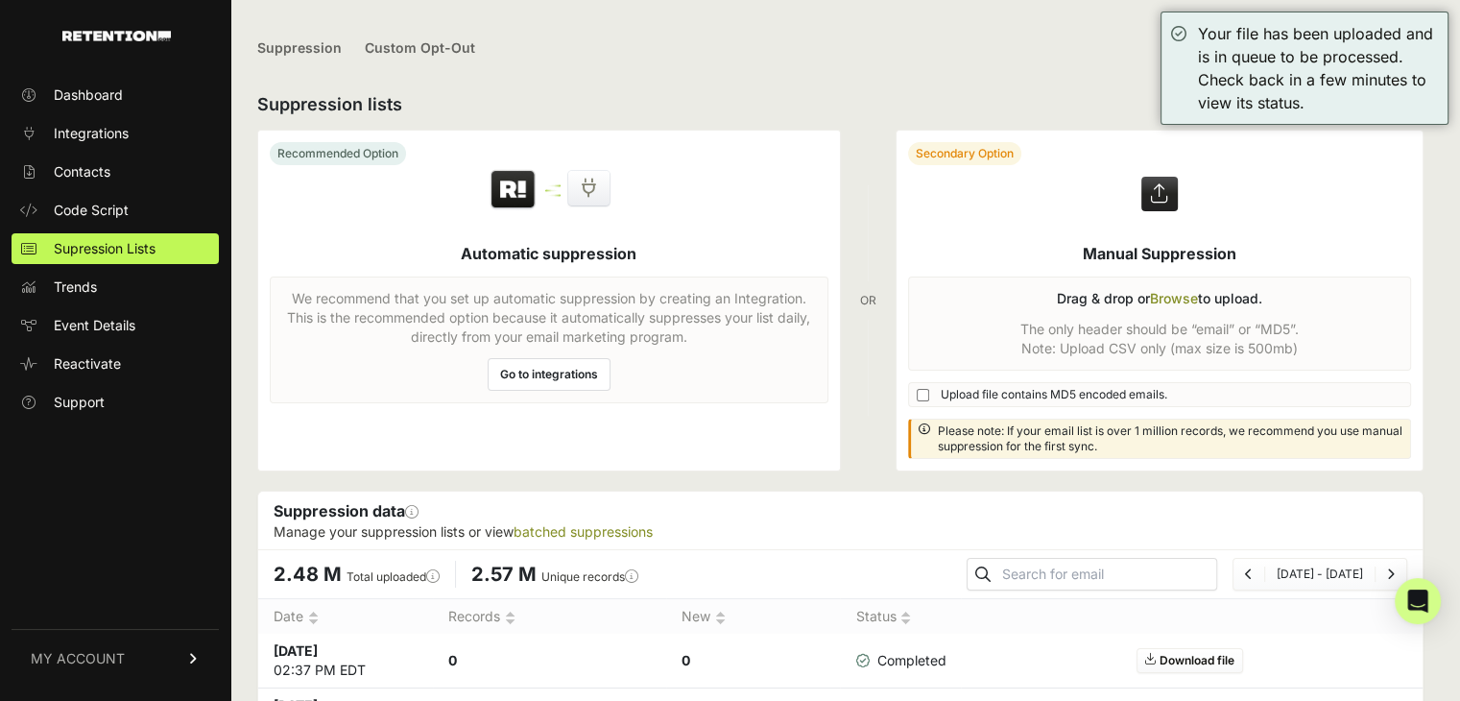
click at [0, 0] on input "file" at bounding box center [0, 0] width 0 height 0
click at [1179, 296] on label at bounding box center [1159, 301] width 527 height 340
click at [0, 0] on input "file" at bounding box center [0, 0] width 0 height 0
click at [1172, 293] on label at bounding box center [1159, 301] width 527 height 340
click at [0, 0] on input "file" at bounding box center [0, 0] width 0 height 0
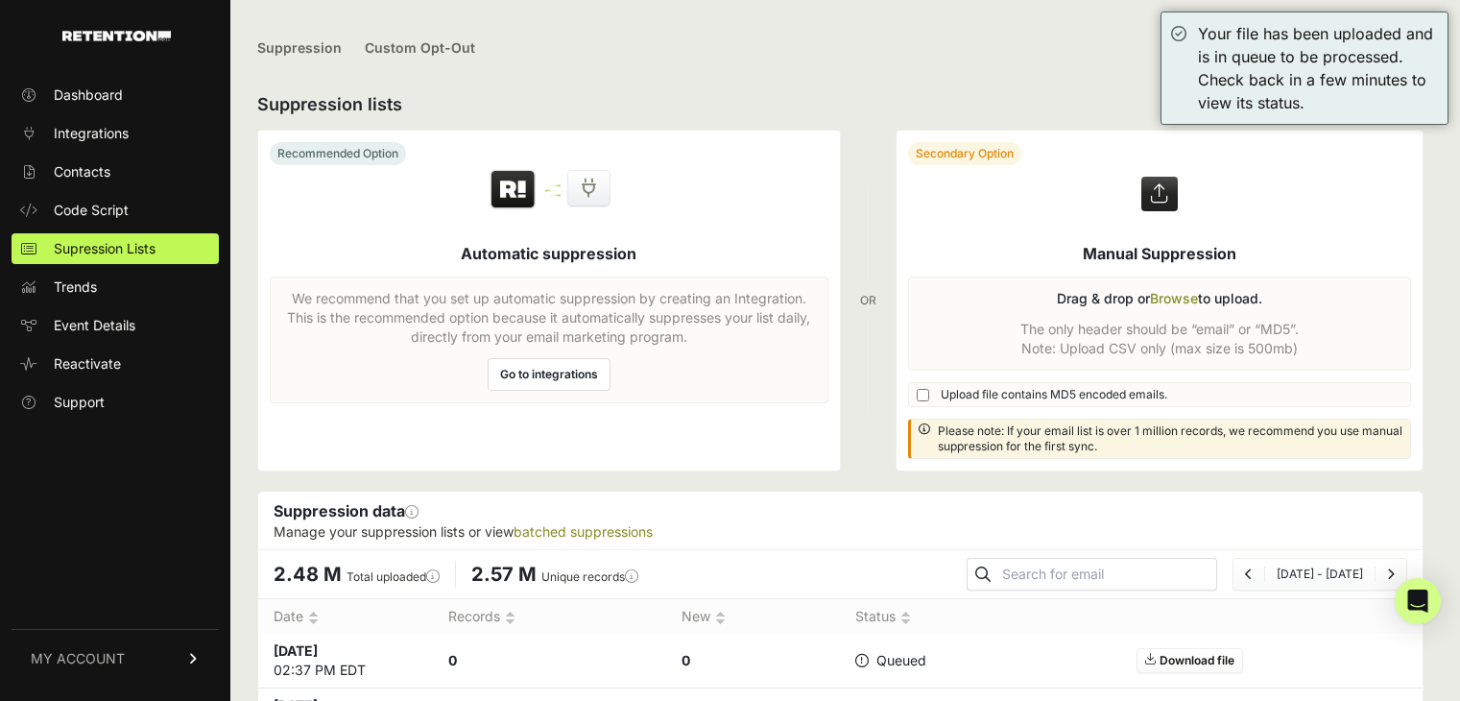
click at [1176, 299] on label at bounding box center [1159, 301] width 527 height 340
click at [0, 0] on input "file" at bounding box center [0, 0] width 0 height 0
click at [1183, 301] on label at bounding box center [1159, 301] width 527 height 340
click at [0, 0] on input "file" at bounding box center [0, 0] width 0 height 0
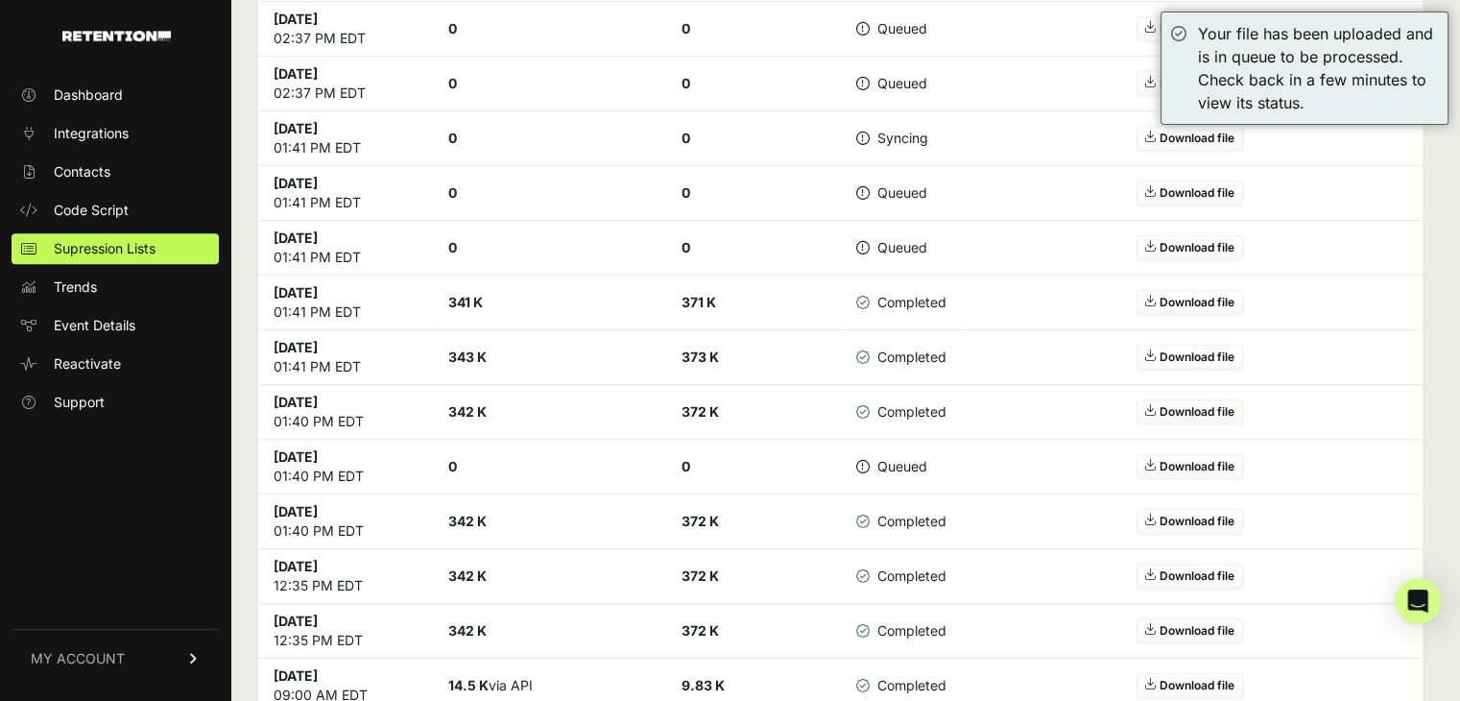
scroll to position [864, 0]
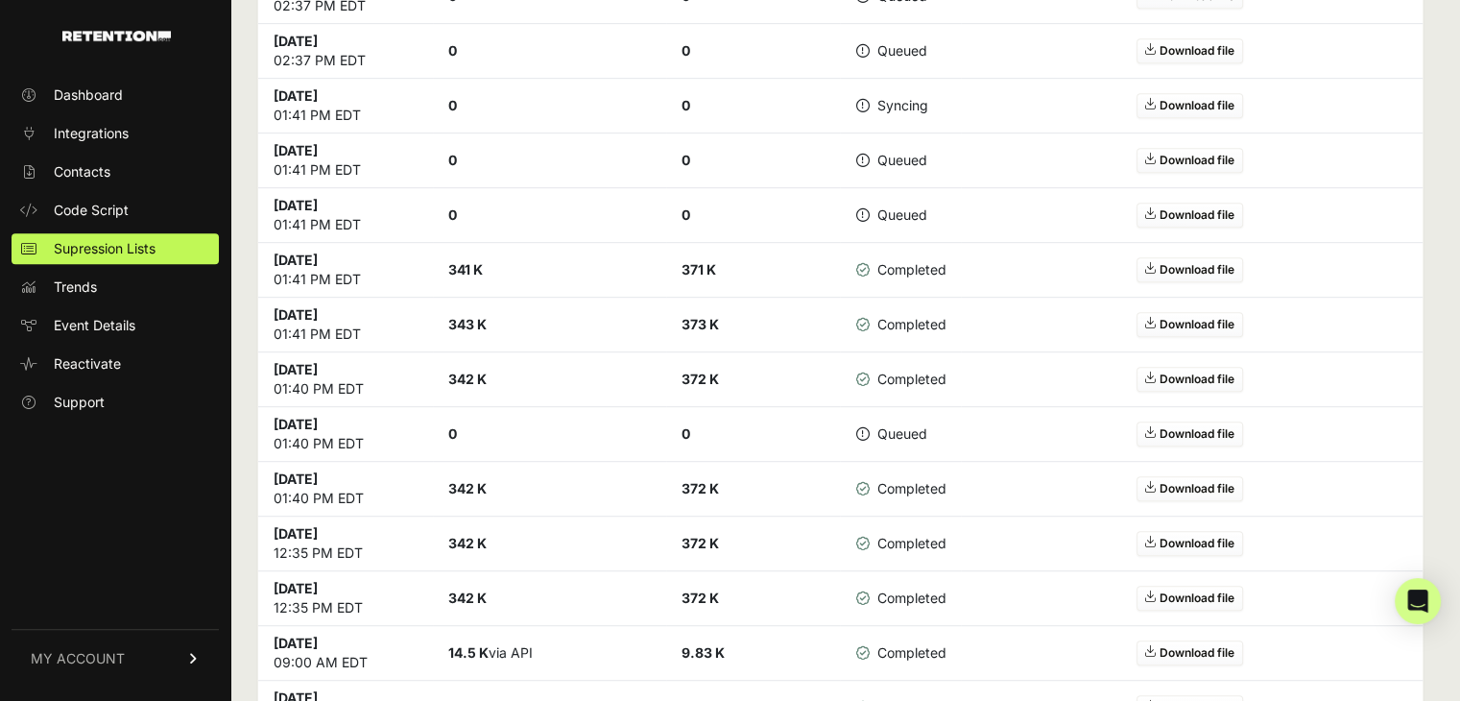
scroll to position [960, 0]
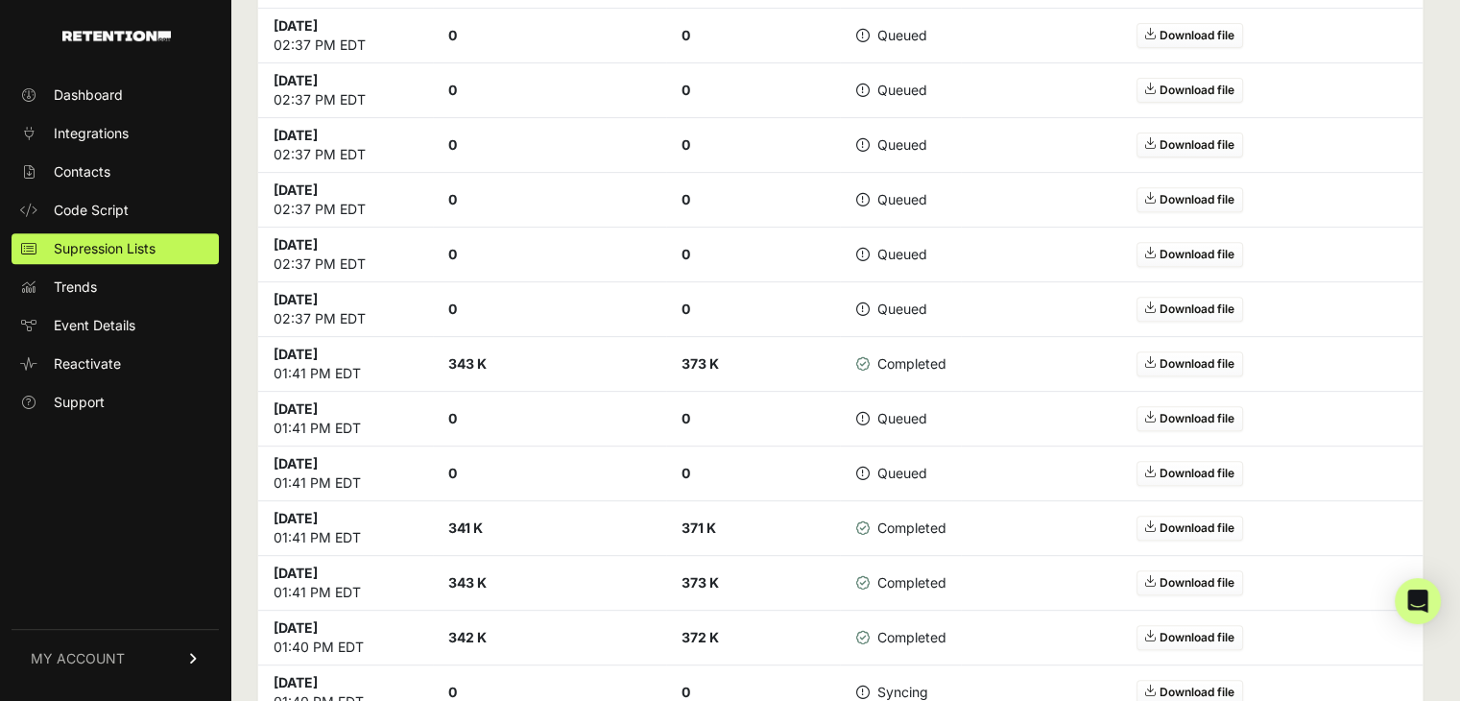
scroll to position [480, 0]
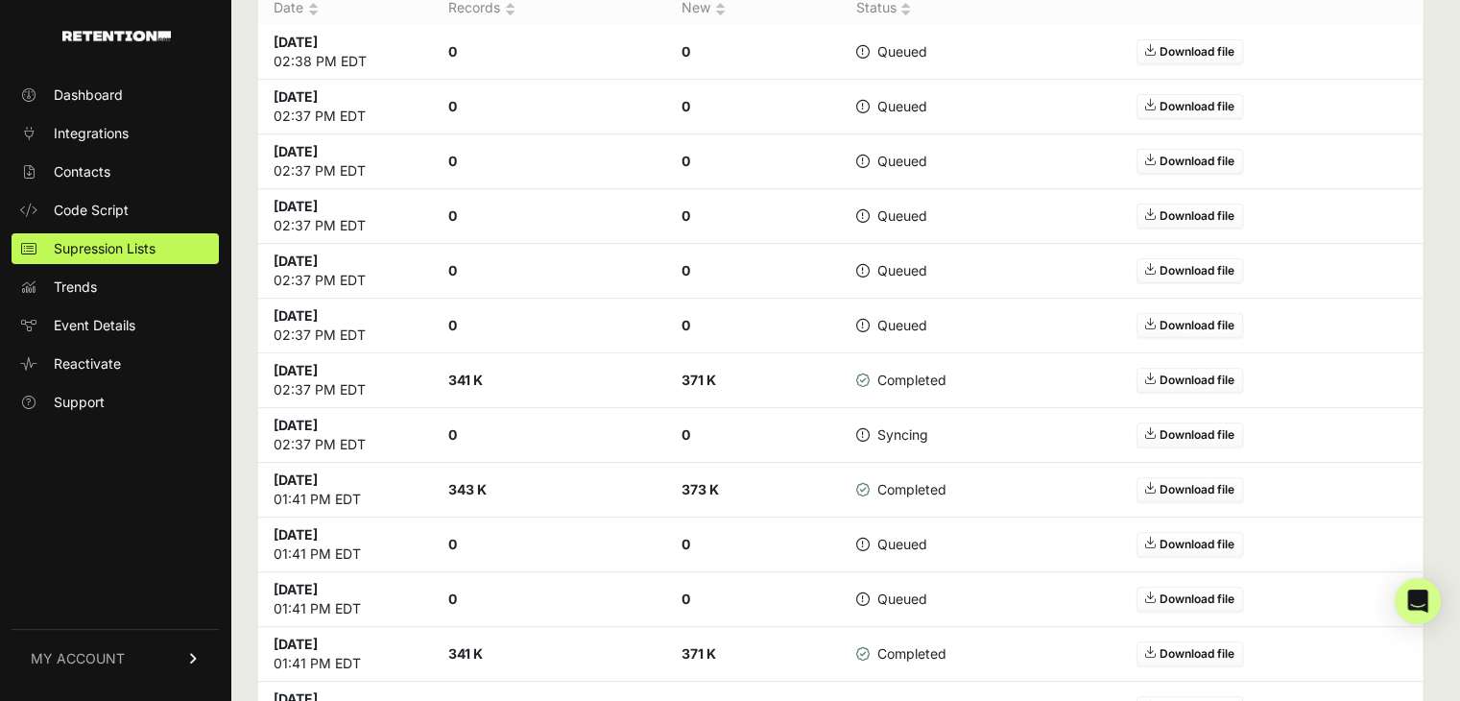
scroll to position [576, 0]
